Goal: Task Accomplishment & Management: Use online tool/utility

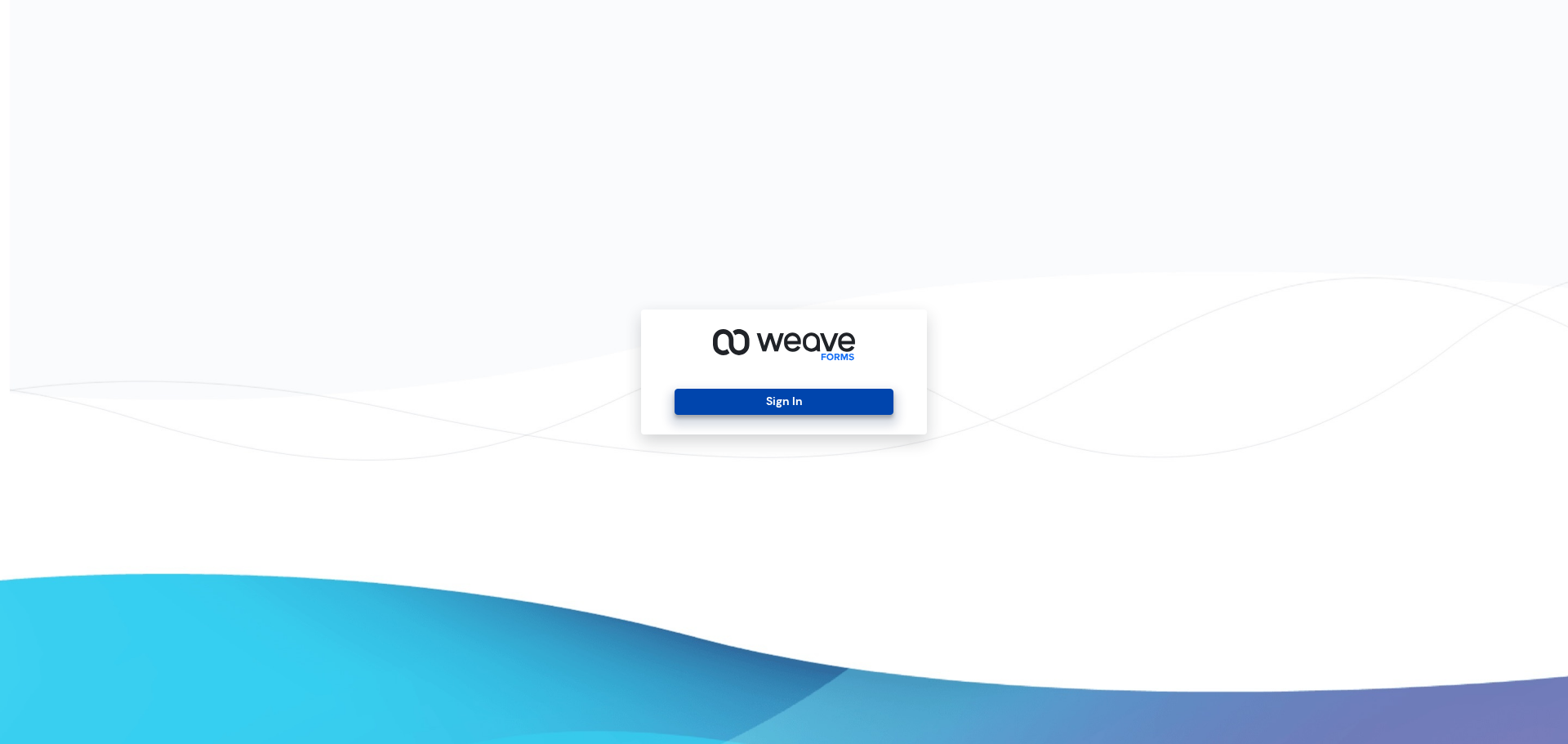
click at [730, 398] on button "Sign In" at bounding box center [784, 401] width 218 height 26
